Goal: Task Accomplishment & Management: Use online tool/utility

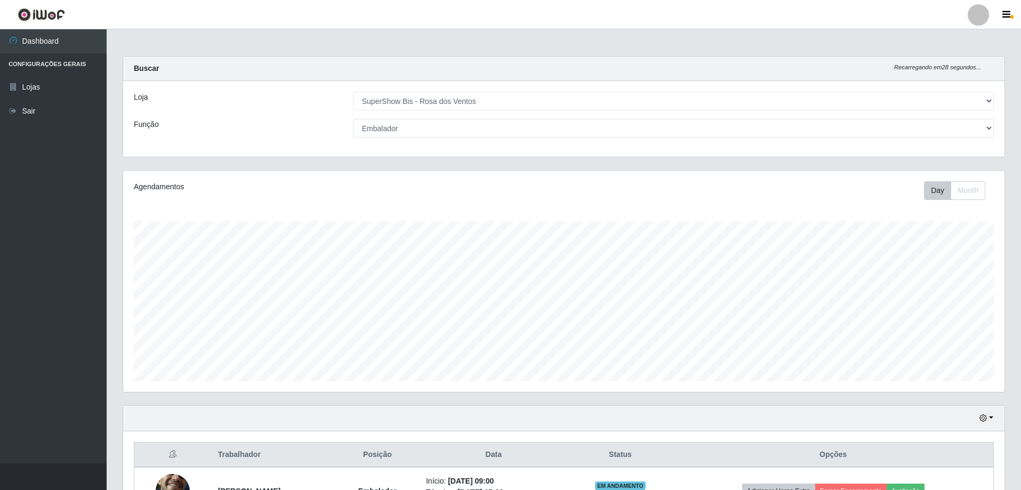
select select "60"
select select "1"
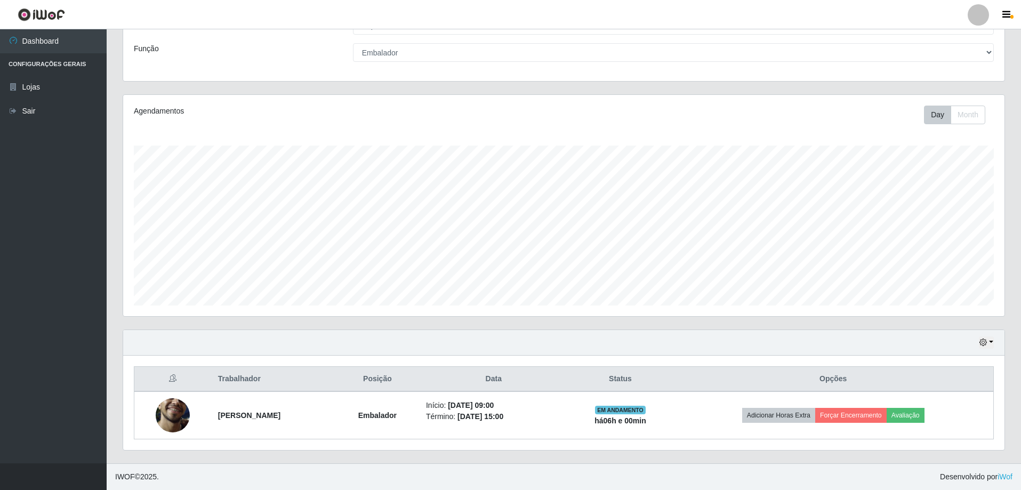
scroll to position [221, 881]
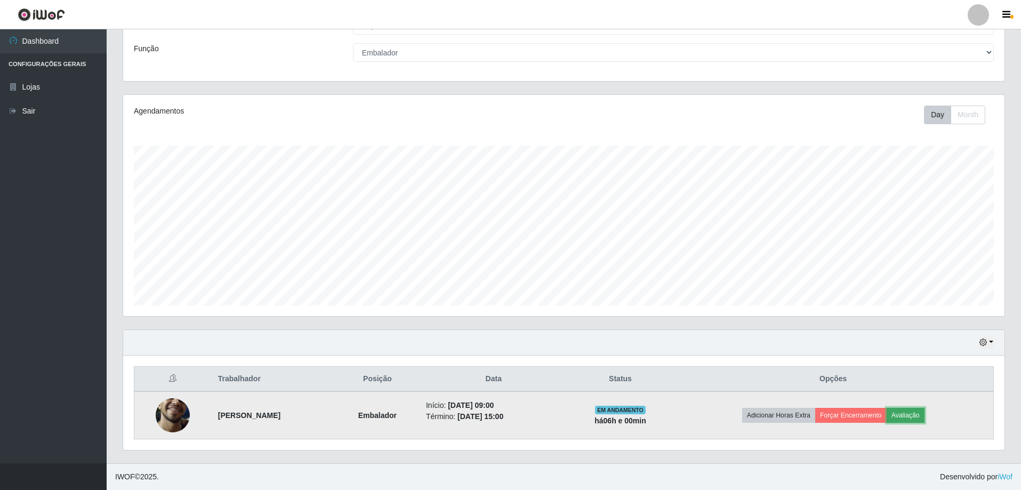
click at [923, 414] on button "Avaliação" at bounding box center [905, 415] width 38 height 15
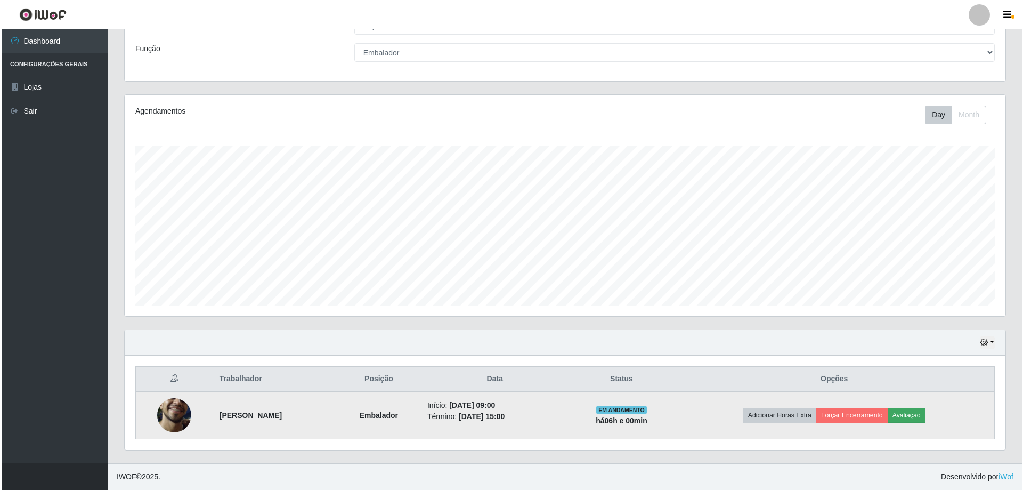
scroll to position [221, 876]
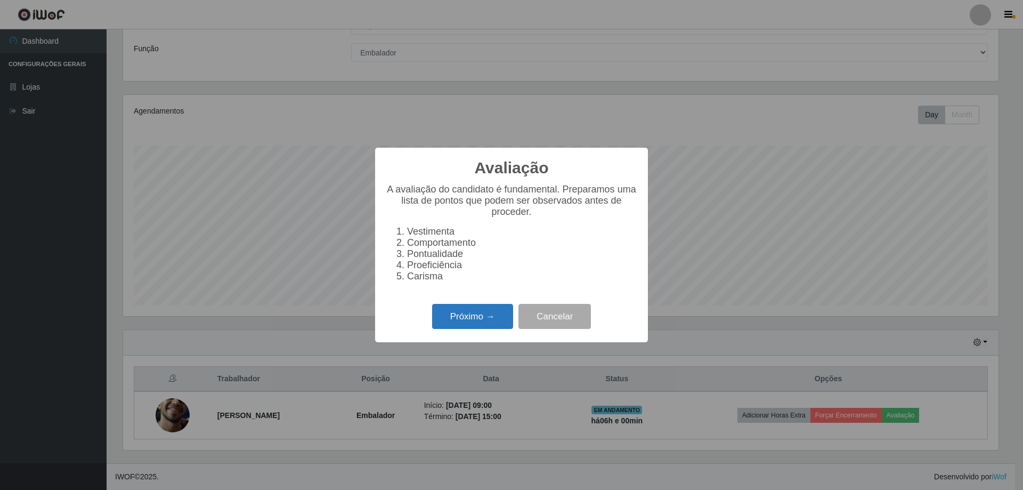
click at [484, 314] on button "Próximo →" at bounding box center [472, 316] width 81 height 25
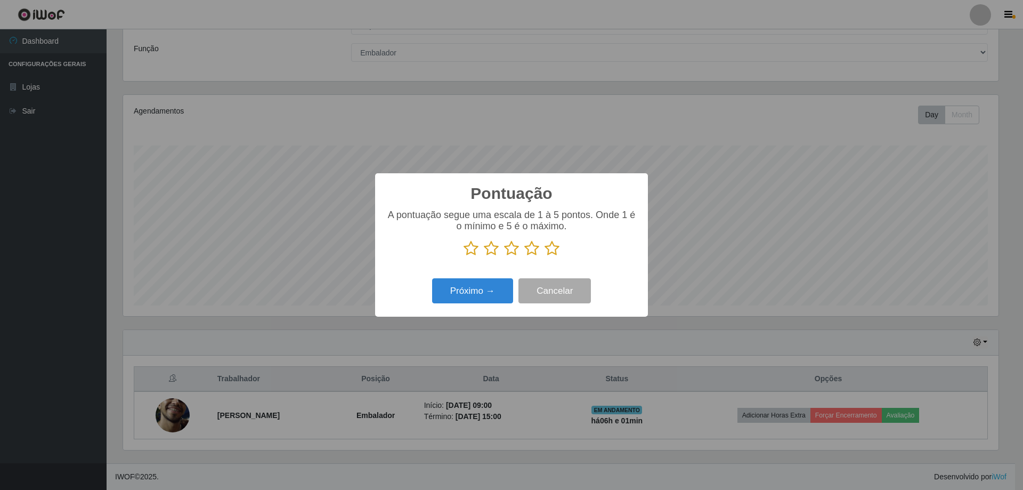
drag, startPoint x: 548, startPoint y: 251, endPoint x: 494, endPoint y: 276, distance: 59.9
click at [549, 250] on icon at bounding box center [552, 248] width 15 height 16
click at [545, 256] on input "radio" at bounding box center [545, 256] width 0 height 0
click at [475, 300] on button "Próximo →" at bounding box center [472, 290] width 81 height 25
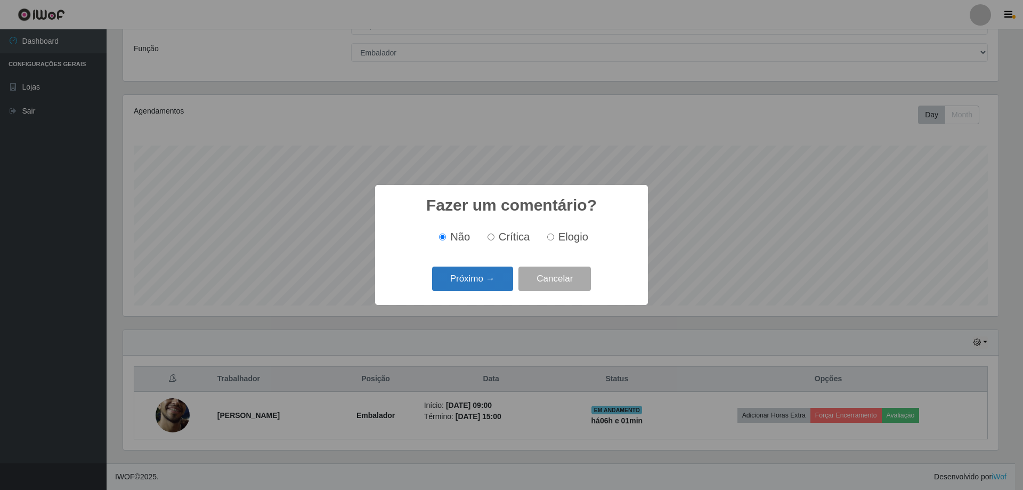
click at [475, 277] on button "Próximo →" at bounding box center [472, 278] width 81 height 25
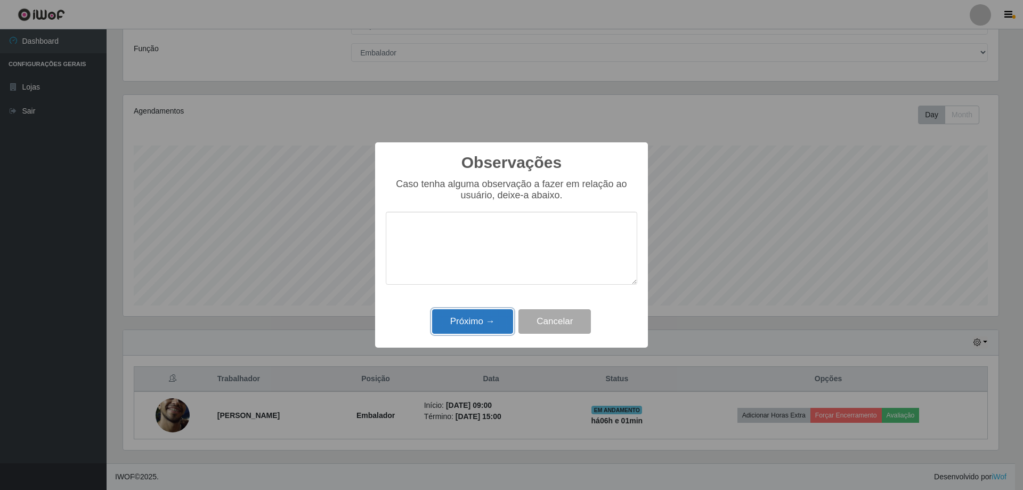
click at [484, 322] on button "Próximo →" at bounding box center [472, 321] width 81 height 25
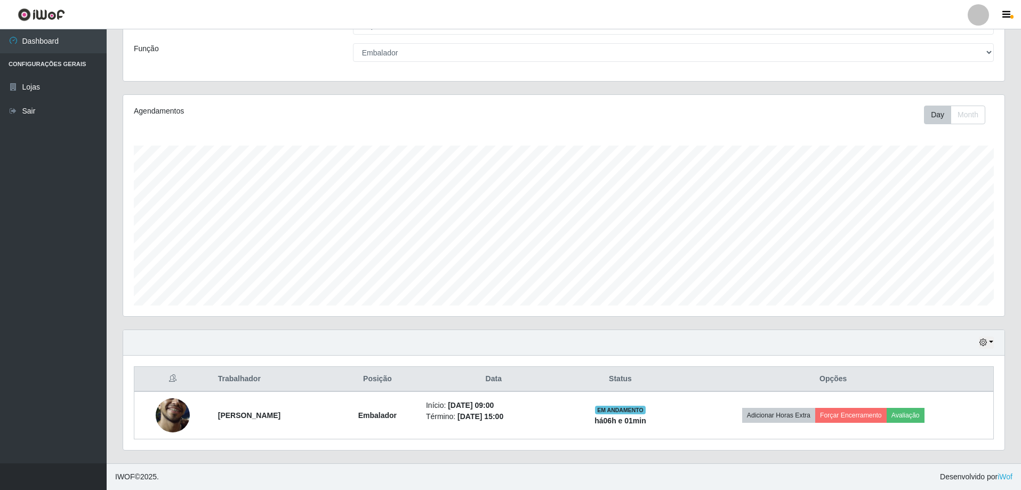
scroll to position [221, 881]
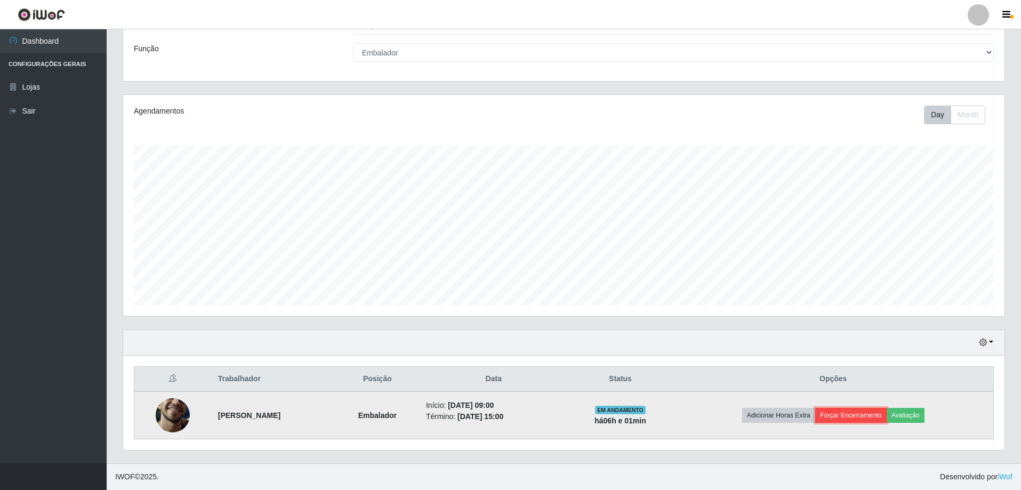
click at [869, 415] on button "Forçar Encerramento" at bounding box center [850, 415] width 71 height 15
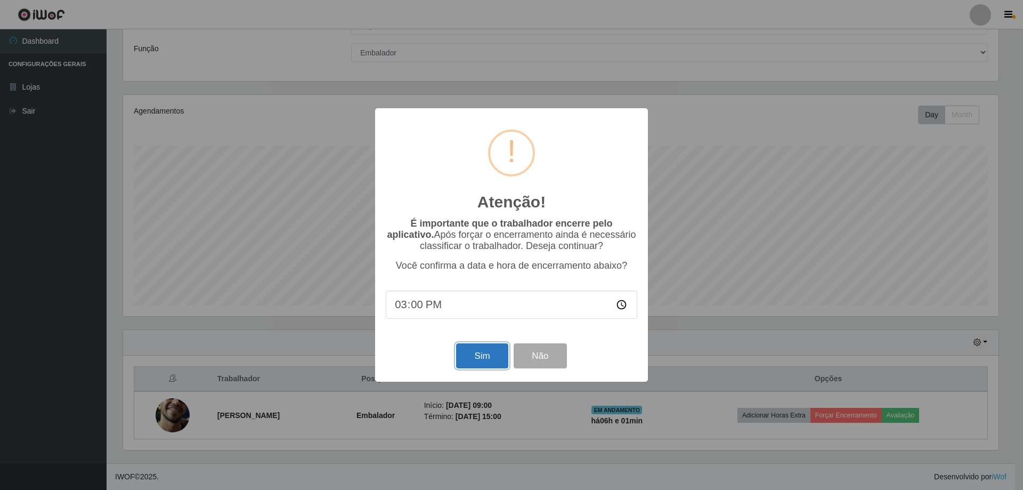
click at [483, 365] on button "Sim" at bounding box center [482, 355] width 52 height 25
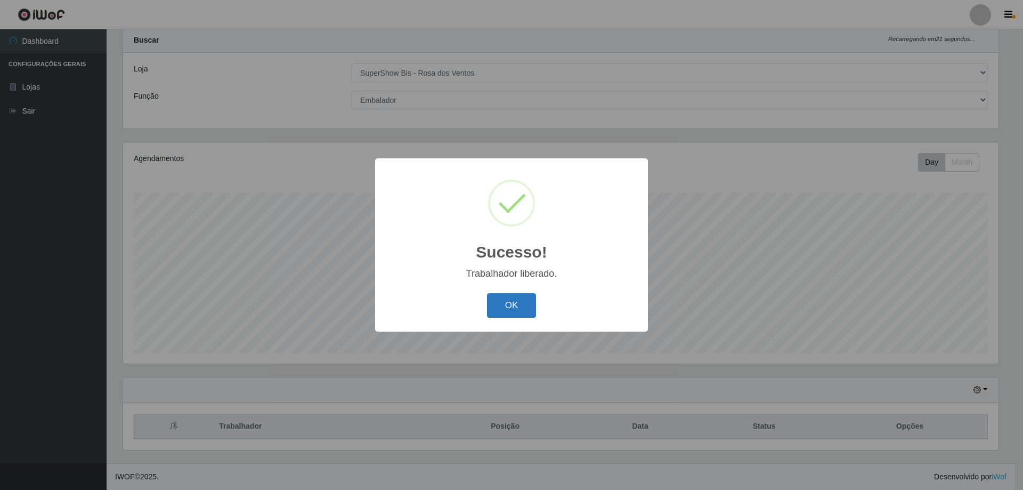
click at [515, 301] on button "OK" at bounding box center [512, 305] width 50 height 25
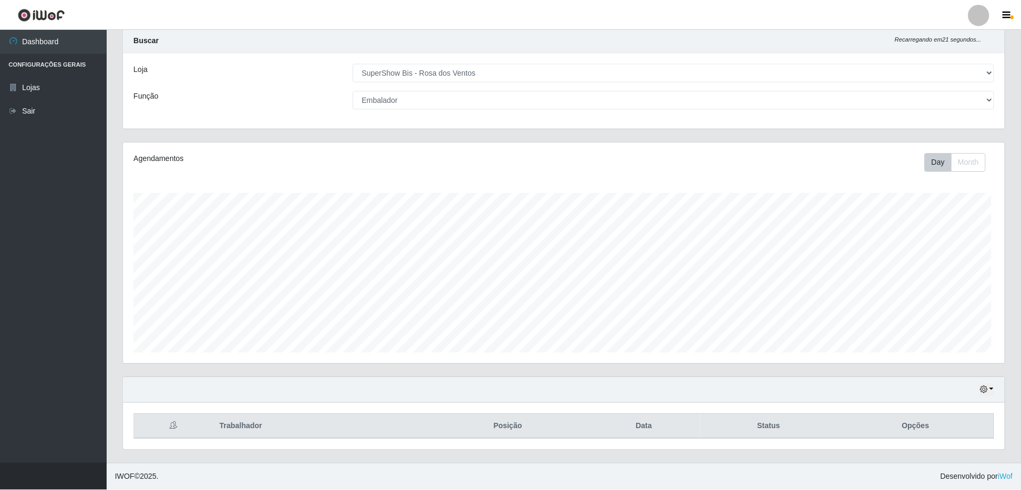
scroll to position [221, 881]
